Goal: Task Accomplishment & Management: Use online tool/utility

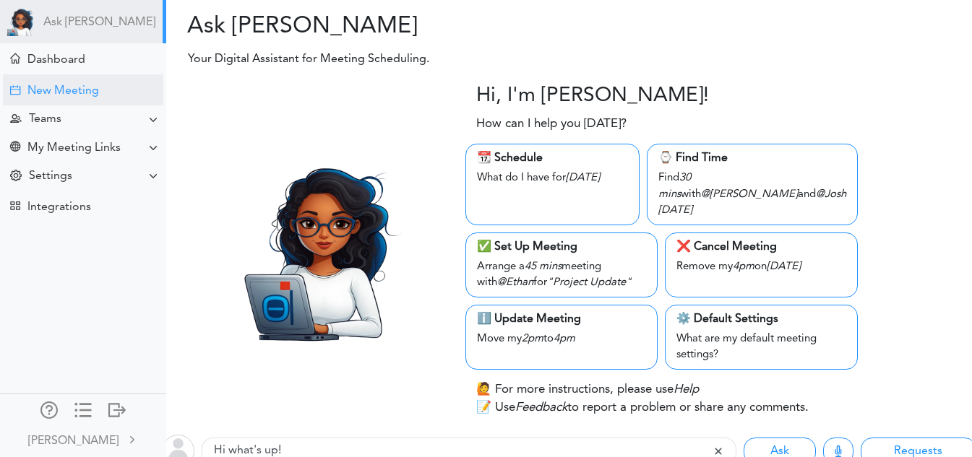
click at [93, 89] on div "New Meeting" at bounding box center [63, 92] width 72 height 14
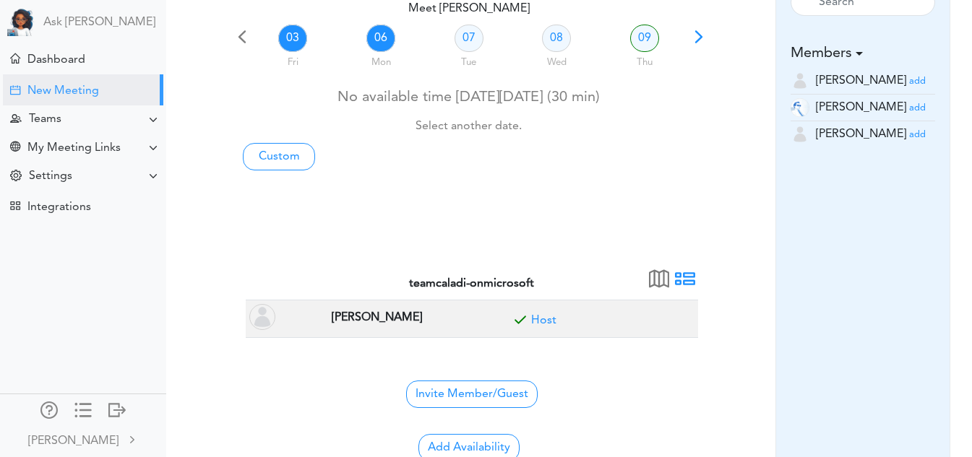
scroll to position [111, 0]
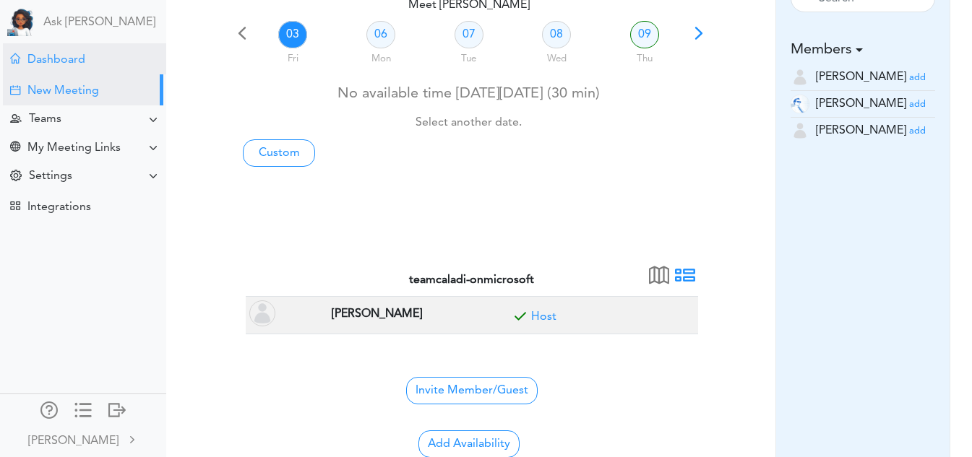
click at [68, 60] on div "Dashboard" at bounding box center [56, 60] width 58 height 14
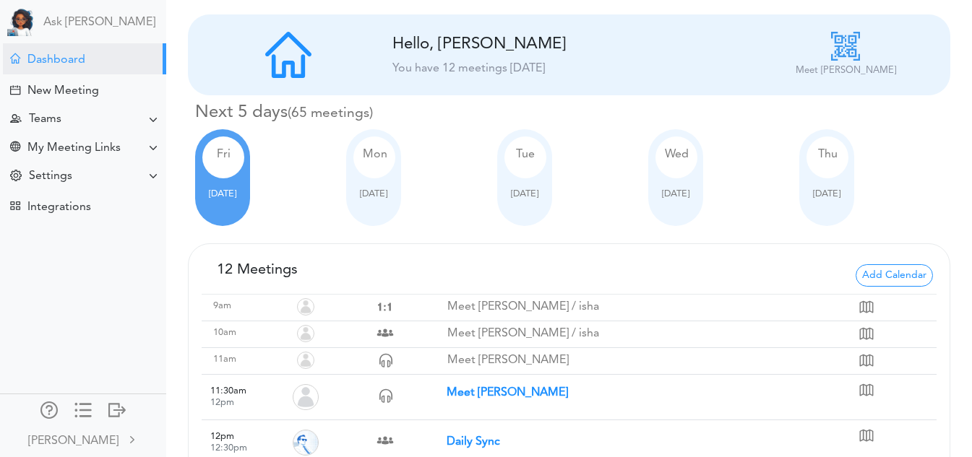
click at [382, 191] on span "Oct 06" at bounding box center [373, 193] width 27 height 9
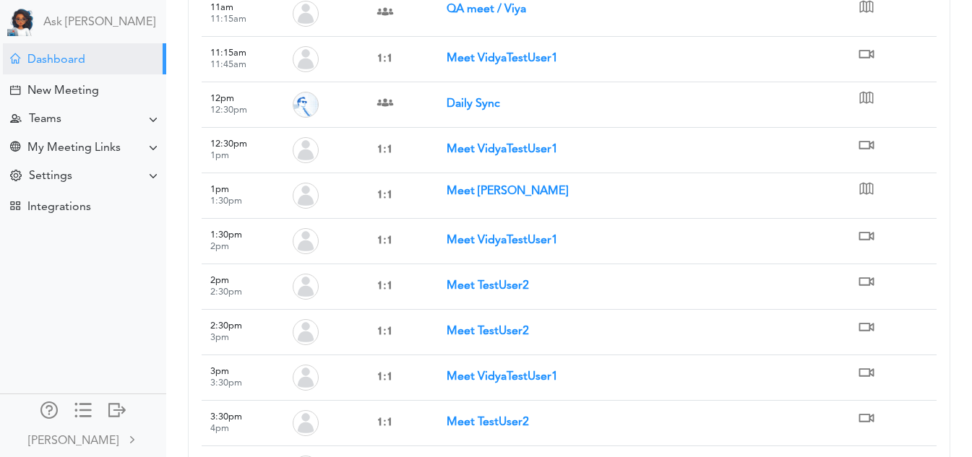
scroll to position [598, 0]
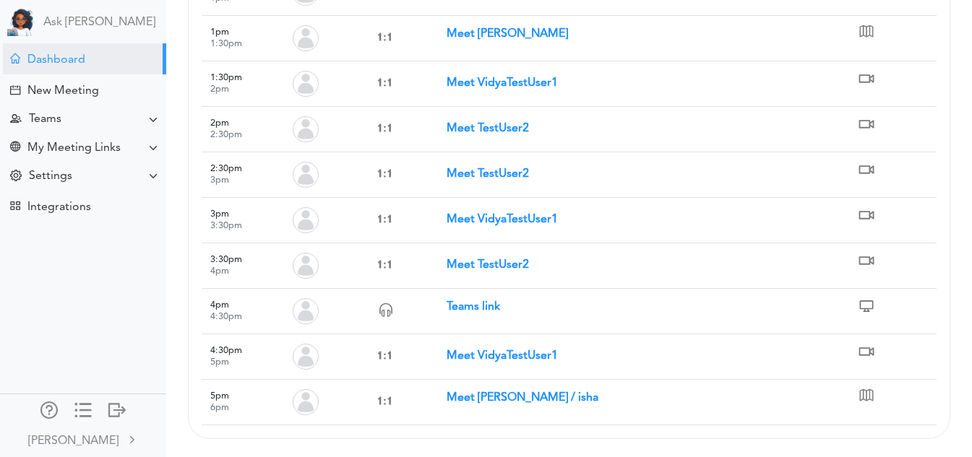
click at [497, 403] on strong "Meet Vidya Pamidi / isha" at bounding box center [523, 398] width 152 height 12
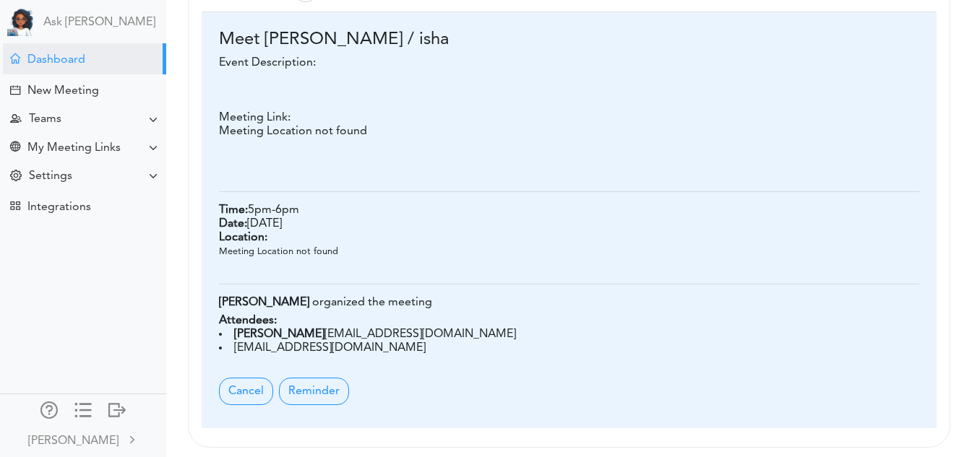
scroll to position [1034, 0]
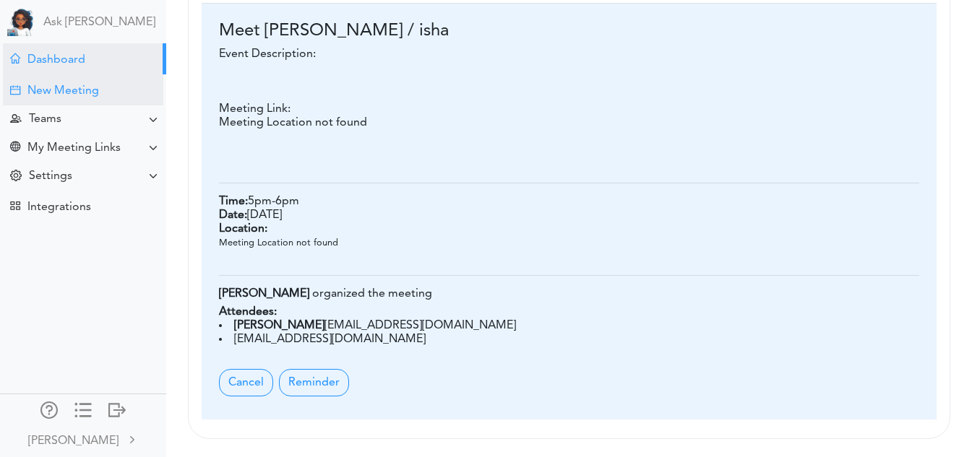
click at [65, 85] on div "New Meeting" at bounding box center [63, 92] width 72 height 14
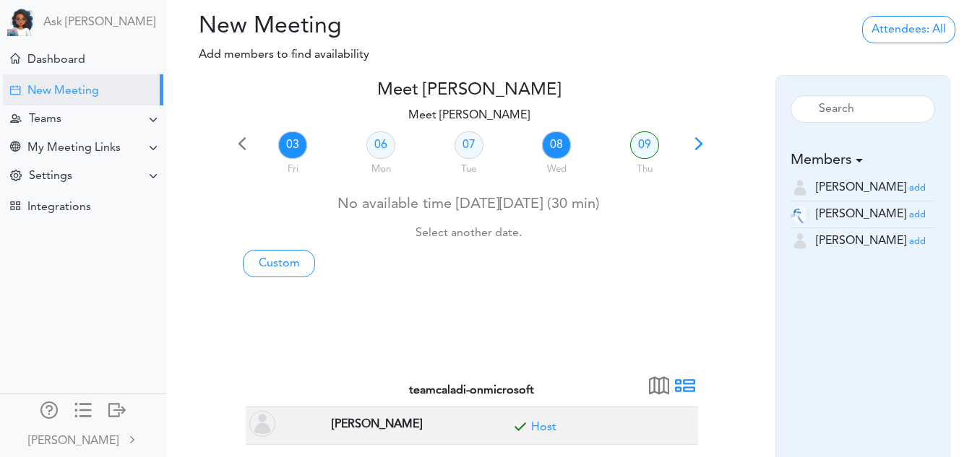
click at [557, 146] on link "08" at bounding box center [556, 145] width 29 height 27
click at [653, 151] on link "09" at bounding box center [644, 145] width 29 height 27
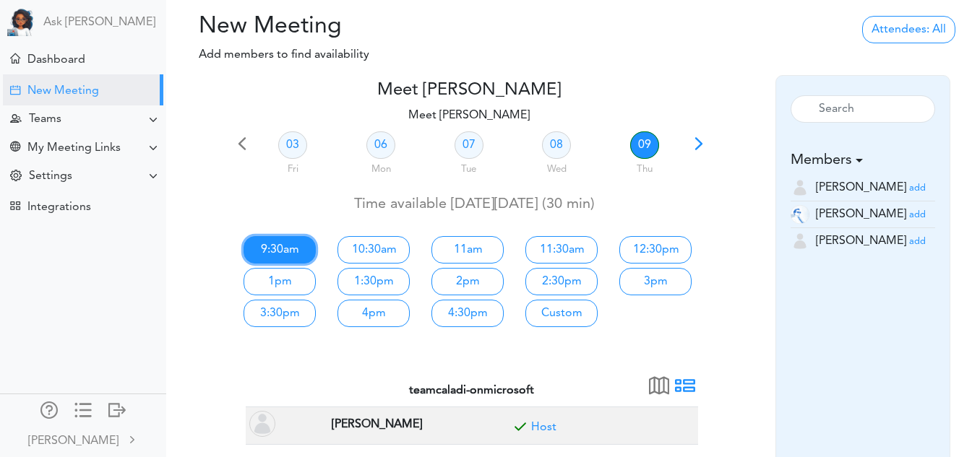
click at [301, 246] on link "9:30am" at bounding box center [280, 249] width 72 height 27
type input "Meet [PERSON_NAME]"
type input "https://teams.microsoft.com/l/meetup-join/19%3ameeting_YTVkYzNkYmQtNjYwZi00NWYy…"
type input "2025-10-09T09:30"
type input "2025-10-09T10:00"
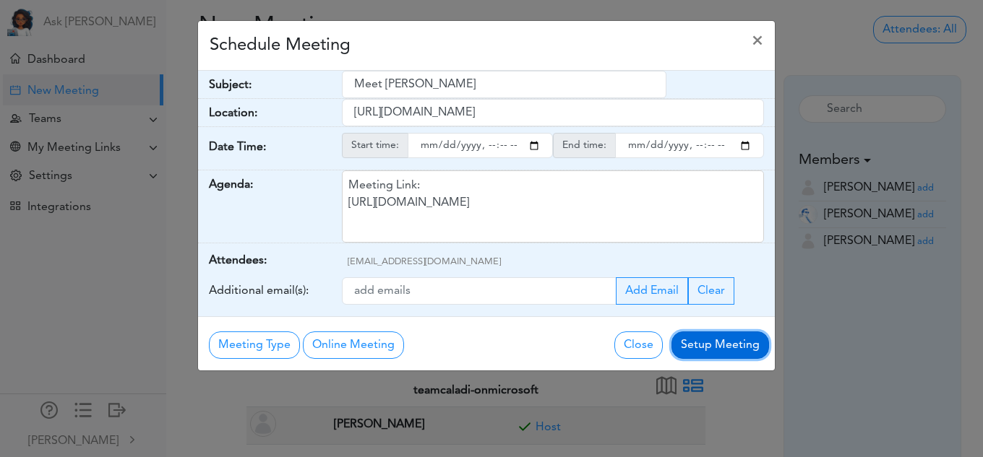
click at [735, 358] on button "Setup Meeting" at bounding box center [720, 345] width 98 height 27
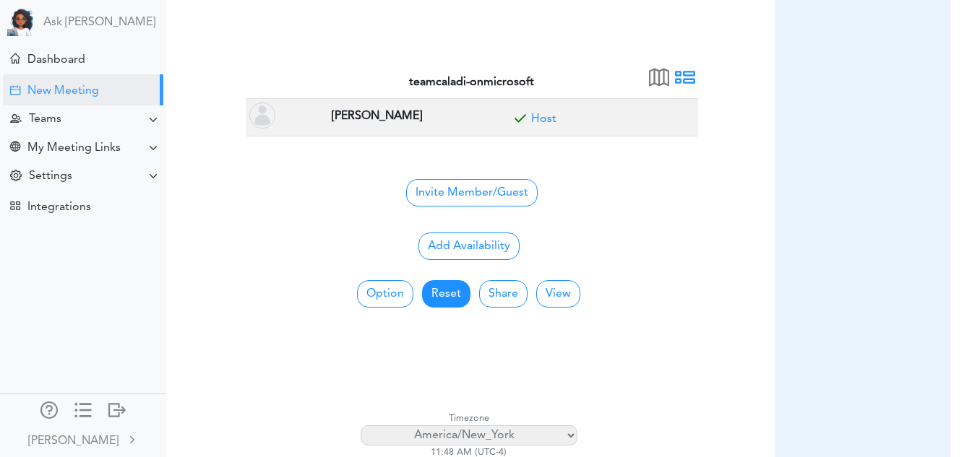
scroll to position [308, 0]
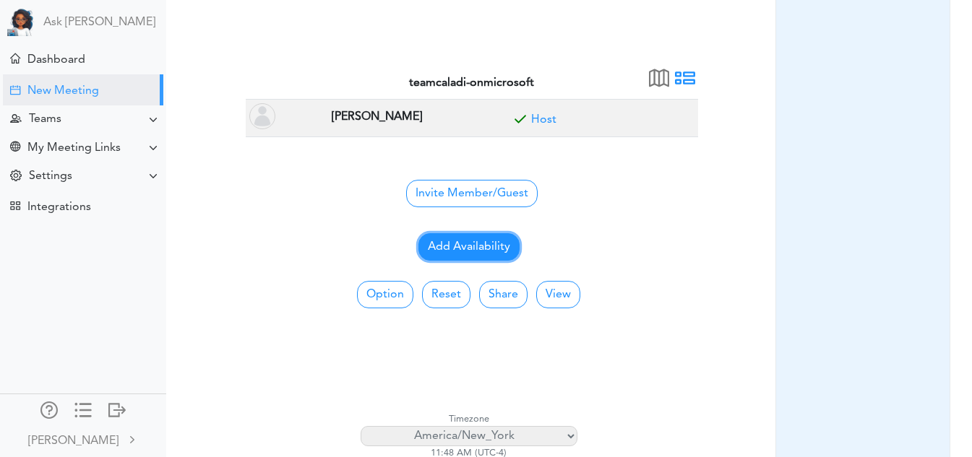
click at [468, 243] on button "Add Availability" at bounding box center [468, 246] width 101 height 27
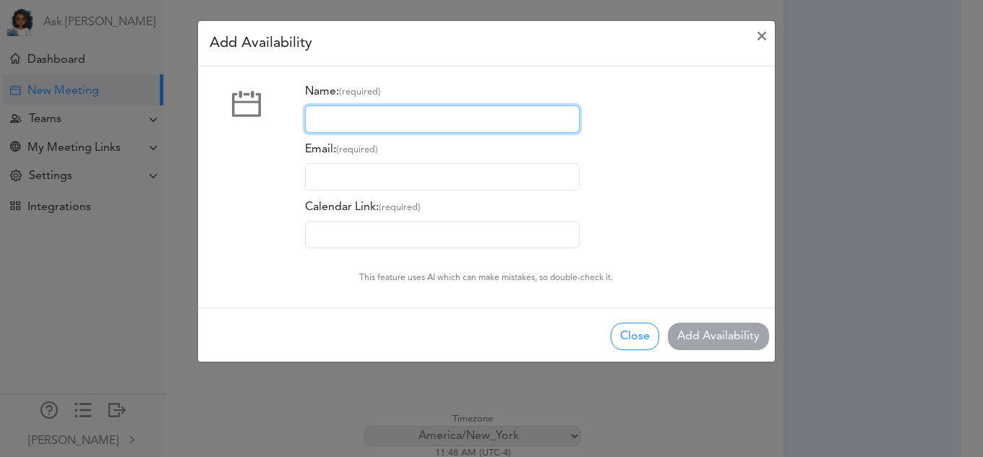
click at [419, 122] on input "Name: (required)" at bounding box center [442, 119] width 275 height 27
type input "sam"
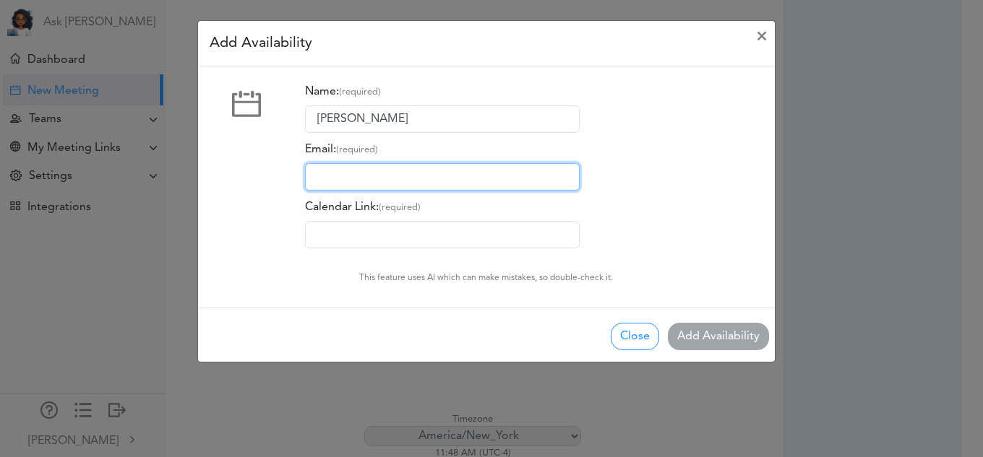
click at [386, 182] on input "Email: (required)" at bounding box center [442, 176] width 275 height 27
type input "pamidividya@gmail.com"
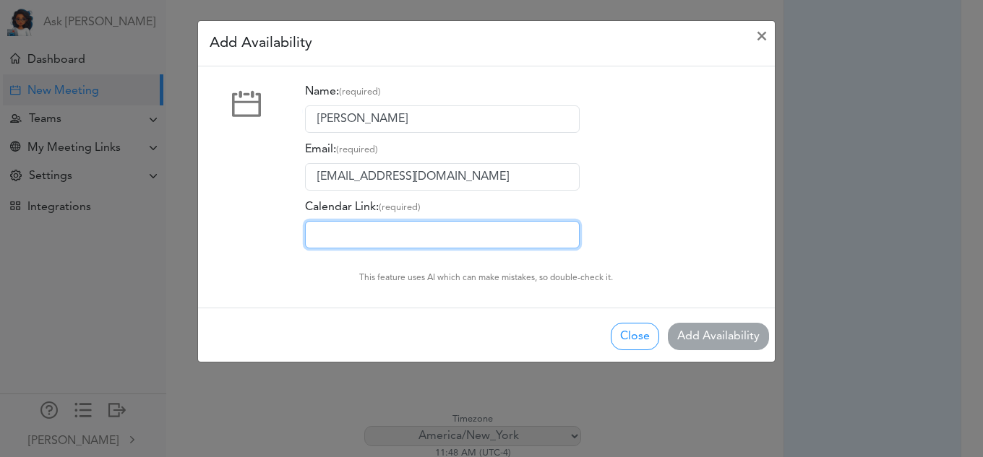
click at [373, 239] on input "Calendar Link: (required)" at bounding box center [442, 234] width 275 height 27
type input "https://calendly.com/pamidividya/30min"
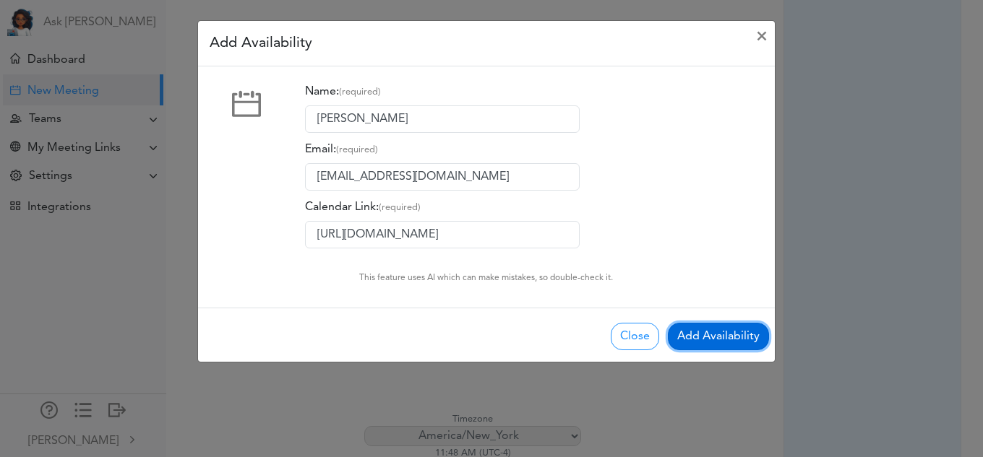
click at [705, 332] on button "Add Availability" at bounding box center [718, 336] width 101 height 27
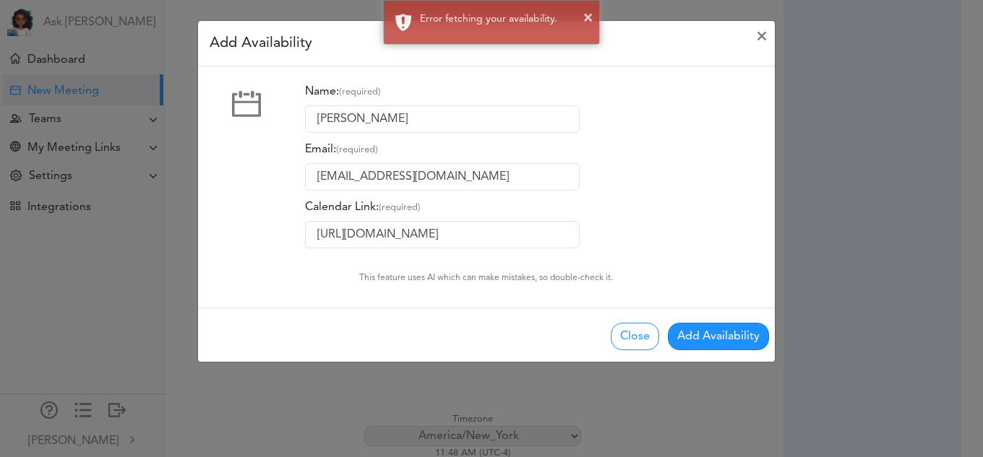
click at [764, 44] on div "× Error fetching your availability." at bounding box center [491, 22] width 983 height 45
click at [762, 40] on div "× Error fetching your availability." at bounding box center [491, 22] width 983 height 45
click at [624, 340] on button "Close" at bounding box center [635, 336] width 48 height 27
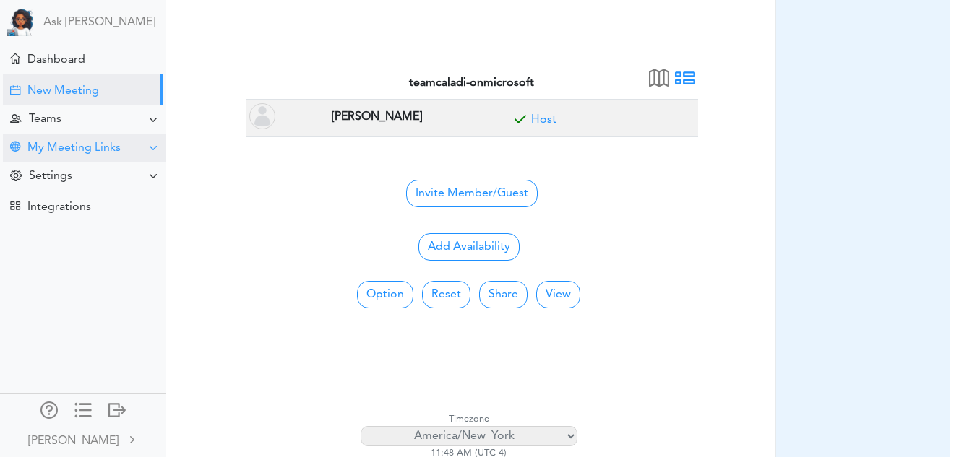
click at [120, 161] on div "My Meeting Links" at bounding box center [84, 148] width 163 height 28
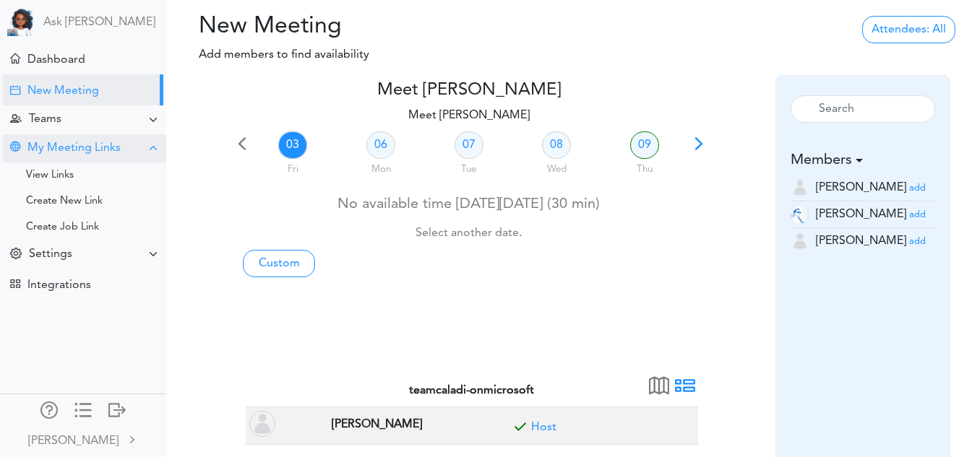
click at [120, 161] on div "My Meeting Links" at bounding box center [84, 148] width 163 height 28
click at [82, 433] on div "[PERSON_NAME]" at bounding box center [73, 441] width 90 height 17
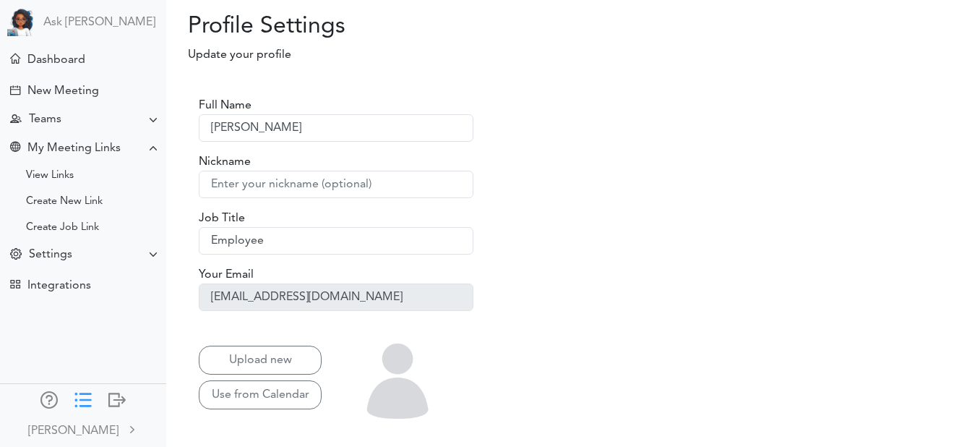
click at [77, 395] on div at bounding box center [82, 398] width 17 height 14
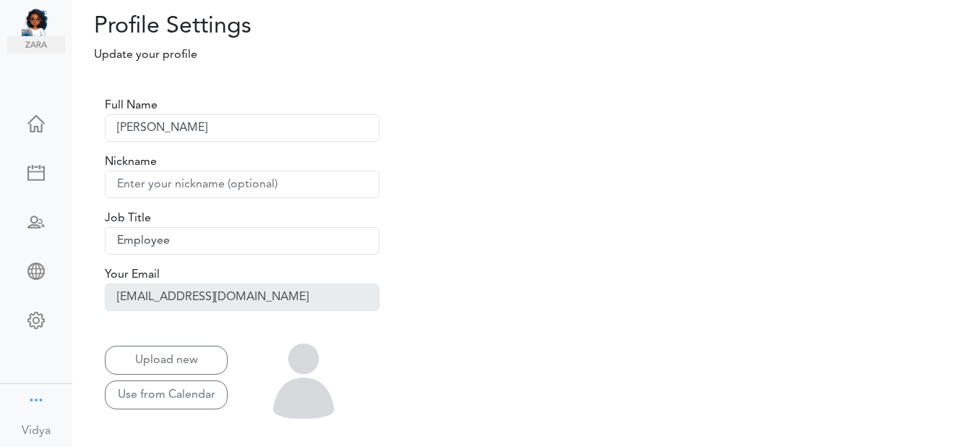
click at [27, 391] on div at bounding box center [35, 398] width 17 height 14
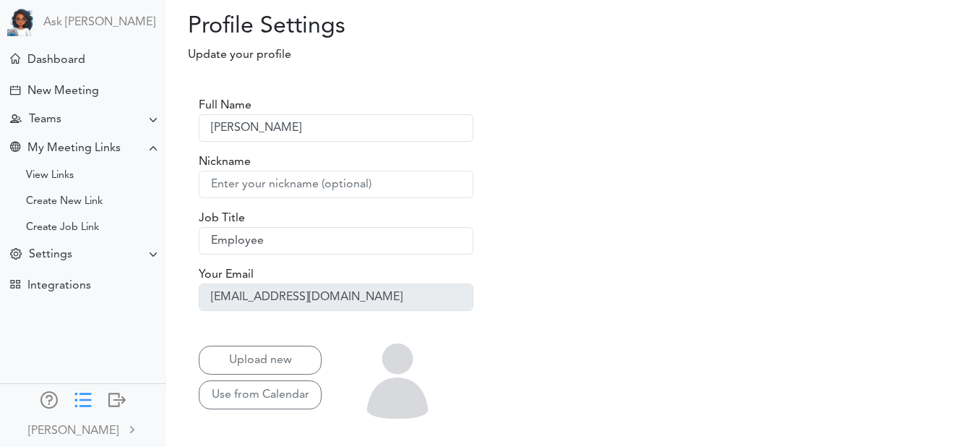
click at [74, 393] on div at bounding box center [82, 398] width 17 height 14
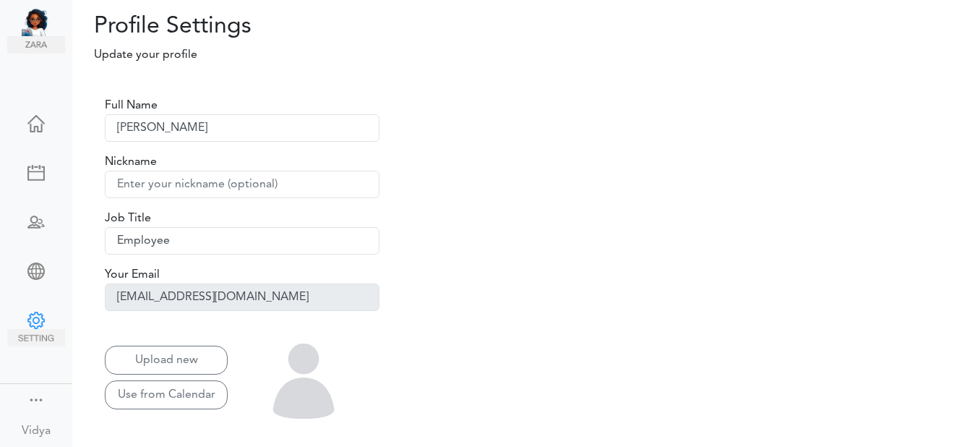
scroll to position [27, 0]
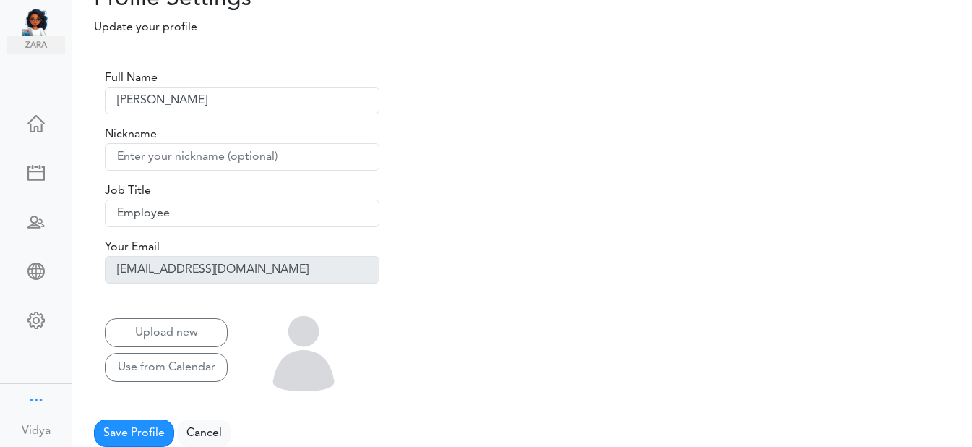
click at [27, 391] on div at bounding box center [35, 398] width 17 height 14
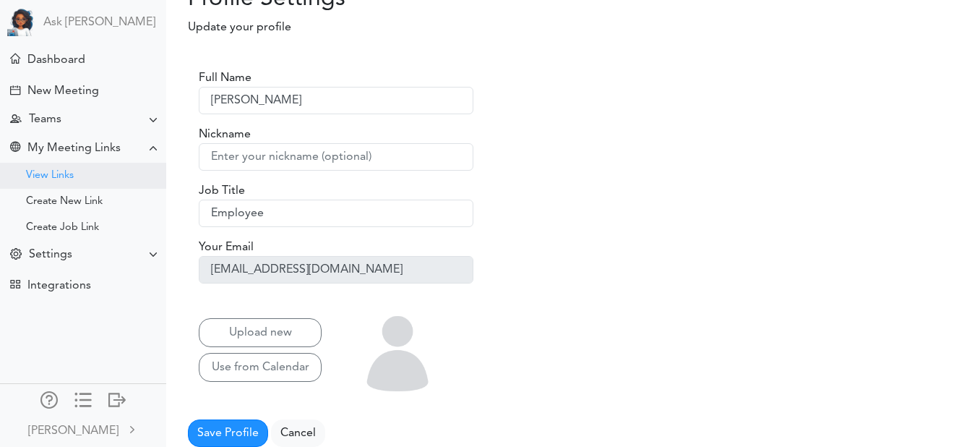
click at [77, 171] on div "View Links" at bounding box center [83, 176] width 166 height 26
